Goal: Task Accomplishment & Management: Complete application form

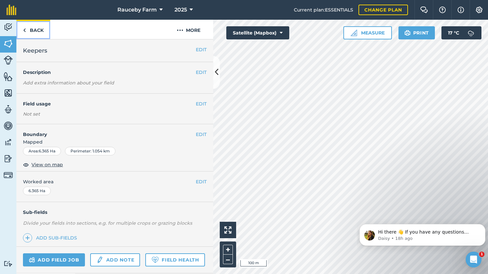
click at [42, 31] on link "Back" at bounding box center [33, 29] width 34 height 19
click at [28, 28] on link "Back" at bounding box center [33, 29] width 34 height 19
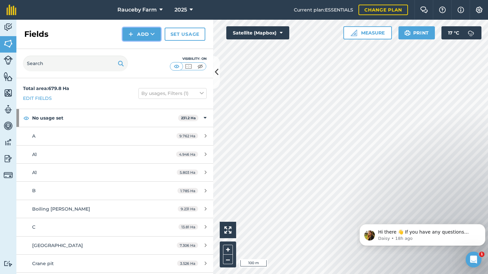
click at [144, 34] on button "Add" at bounding box center [142, 34] width 38 height 13
click at [140, 50] on link "Draw" at bounding box center [142, 49] width 36 height 14
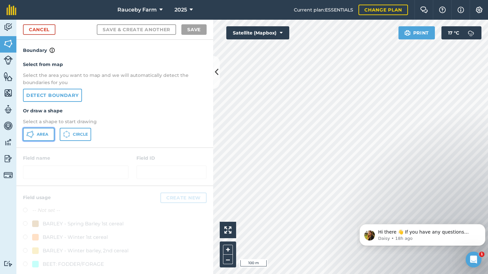
click at [44, 134] on span "Area" at bounding box center [42, 134] width 11 height 5
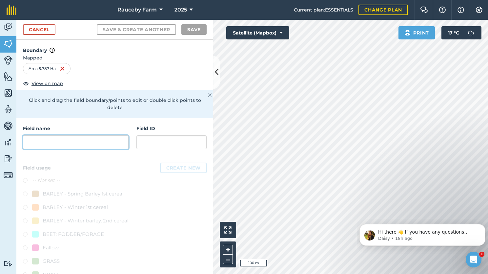
click at [89, 144] on input "text" at bounding box center [76, 142] width 106 height 14
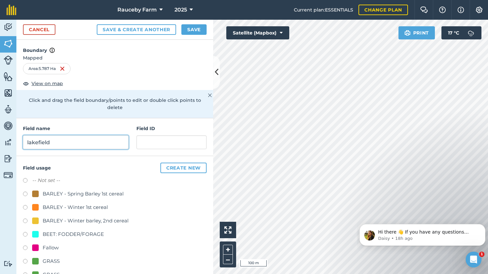
type input "lakefield"
click at [46, 260] on div "GRASS" at bounding box center [51, 261] width 17 height 8
radio input "true"
click at [187, 28] on button "Save" at bounding box center [194, 29] width 25 height 11
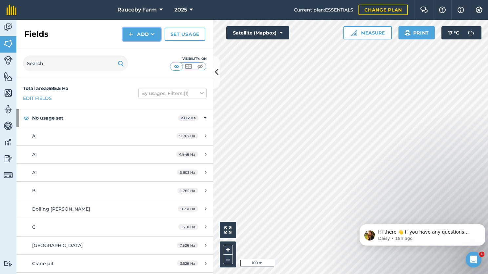
click at [136, 34] on button "Add" at bounding box center [142, 34] width 38 height 13
click at [152, 47] on link "Draw" at bounding box center [142, 49] width 36 height 14
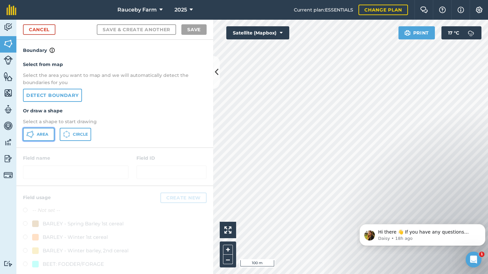
click at [38, 133] on span "Area" at bounding box center [42, 134] width 11 height 5
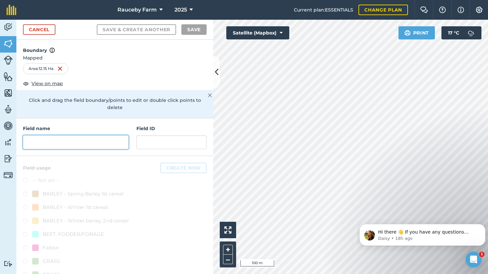
click at [59, 141] on input "text" at bounding box center [76, 142] width 106 height 14
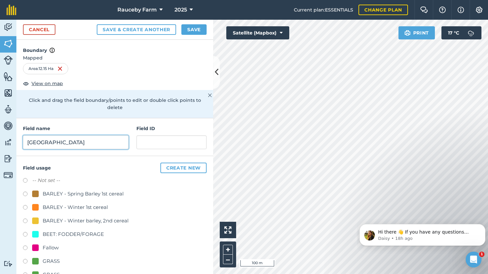
type input "[GEOGRAPHIC_DATA]"
click at [52, 257] on div "GRASS" at bounding box center [51, 261] width 17 height 8
radio input "true"
click at [186, 28] on button "Save" at bounding box center [194, 29] width 25 height 11
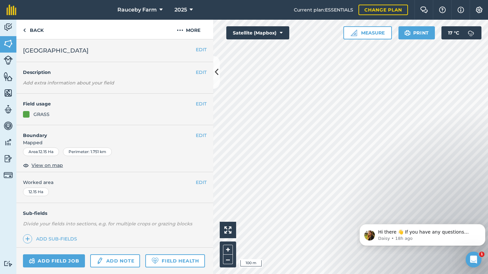
drag, startPoint x: 360, startPoint y: 235, endPoint x: 355, endPoint y: 108, distance: 127.1
click at [357, 210] on html "Hi there 👋 If you have any questions about our pricing or which plan is right f…" at bounding box center [422, 233] width 131 height 46
drag, startPoint x: 33, startPoint y: 30, endPoint x: 39, endPoint y: 32, distance: 6.3
click at [33, 30] on link "Back" at bounding box center [33, 29] width 34 height 19
click at [30, 27] on link "Back" at bounding box center [33, 29] width 34 height 19
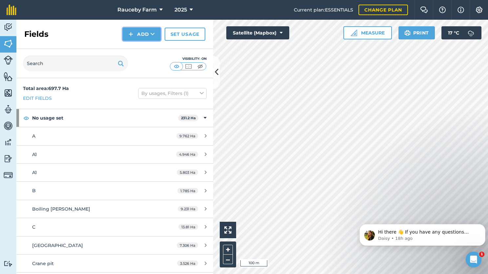
click at [145, 32] on button "Add" at bounding box center [142, 34] width 38 height 13
click at [147, 47] on link "Draw" at bounding box center [142, 49] width 36 height 14
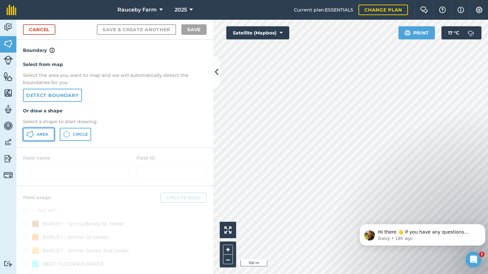
click at [45, 139] on button "Area" at bounding box center [39, 134] width 32 height 13
click at [37, 33] on link "Cancel" at bounding box center [39, 29] width 32 height 11
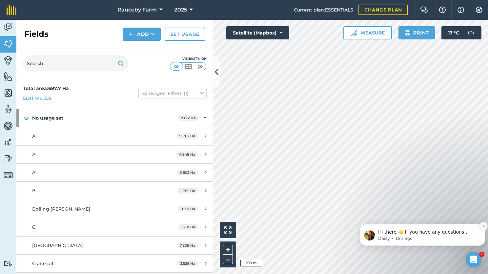
click at [484, 225] on icon "Dismiss notification" at bounding box center [484, 226] width 4 height 4
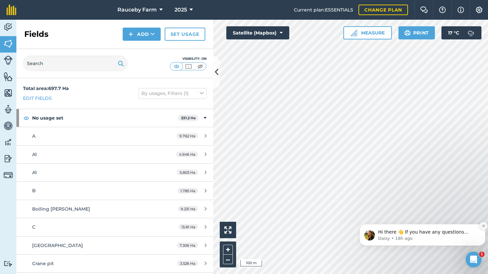
click at [483, 226] on icon "Dismiss notification" at bounding box center [484, 226] width 4 height 4
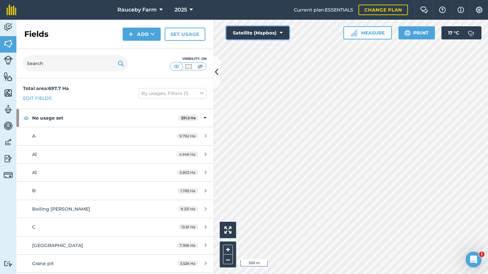
click at [256, 29] on button "Satellite (Mapbox)" at bounding box center [258, 32] width 63 height 13
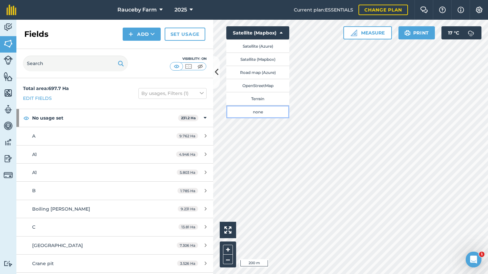
click at [257, 111] on button "none" at bounding box center [258, 111] width 63 height 13
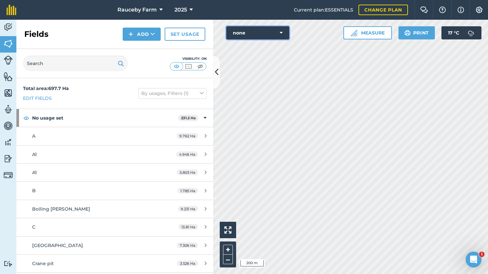
click at [269, 30] on button "none" at bounding box center [258, 32] width 63 height 13
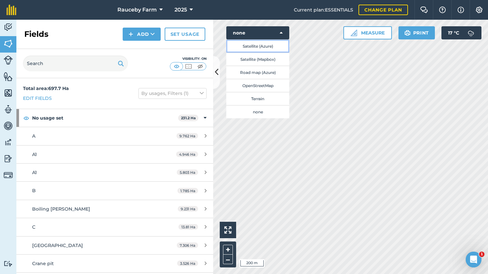
click at [273, 48] on button "Satellite (Azure)" at bounding box center [258, 45] width 63 height 13
